Goal: Transaction & Acquisition: Purchase product/service

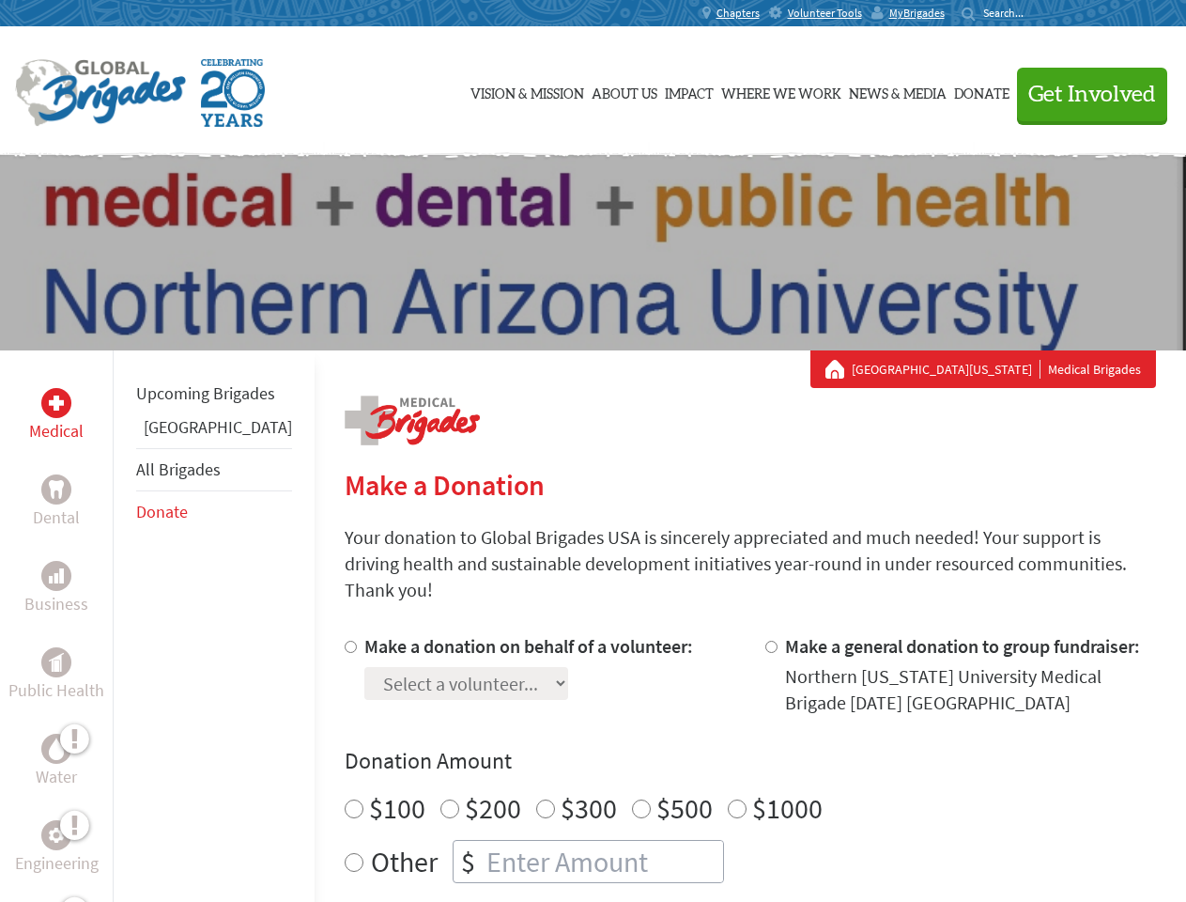
click at [1037, 13] on div "Search for:" at bounding box center [999, 13] width 75 height 15
click at [1084, 94] on span "Get Involved" at bounding box center [1093, 95] width 128 height 23
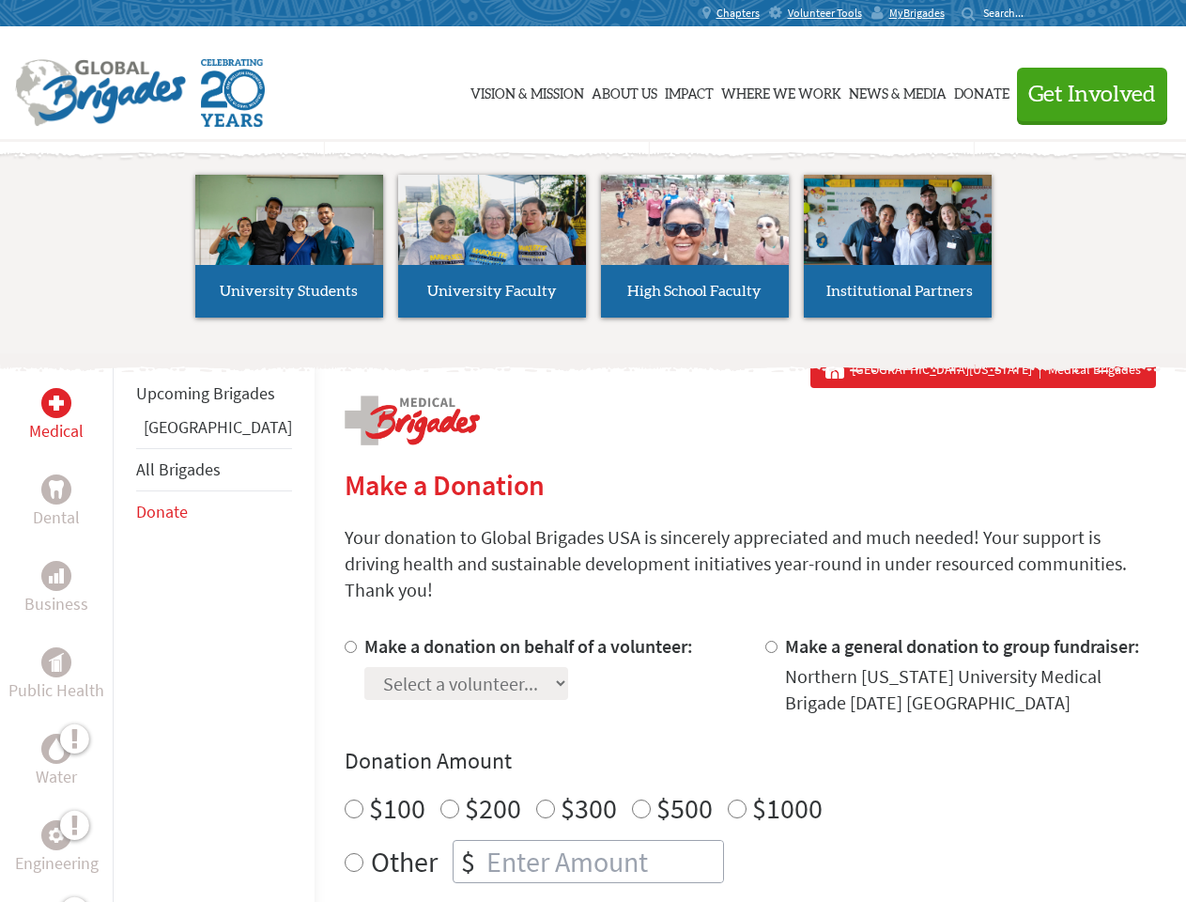
click at [594, 253] on li "High School Faculty" at bounding box center [695, 246] width 203 height 173
click at [124, 626] on div "Upcoming Brigades Greece All Brigades Donate" at bounding box center [214, 801] width 202 height 902
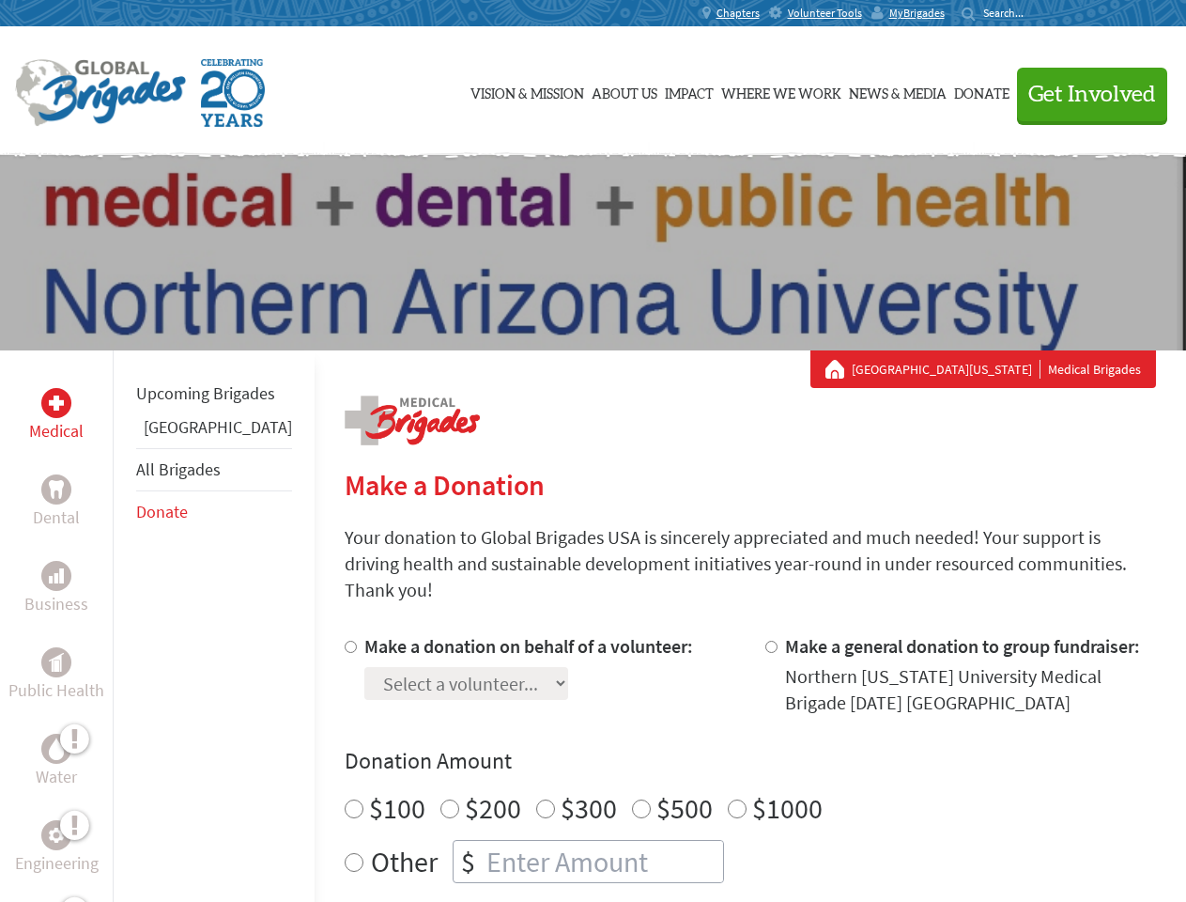
click at [718, 754] on div "Donation Amount $100 $200 $300 $500 $1000 Other $" at bounding box center [751, 814] width 812 height 137
click at [345, 641] on input "Make a donation on behalf of a volunteer:" at bounding box center [351, 647] width 12 height 12
radio input "true"
click at [766, 641] on input "Make a general donation to group fundraiser:" at bounding box center [772, 647] width 12 height 12
radio input "true"
